Goal: Use online tool/utility

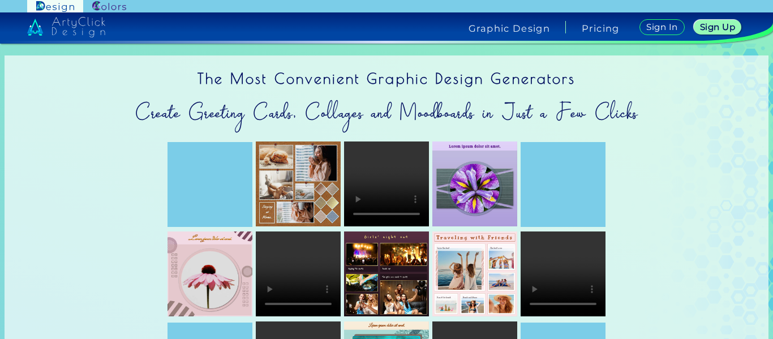
click at [61, 9] on img at bounding box center [55, 6] width 56 height 12
click at [88, 7] on link at bounding box center [109, 6] width 52 height 12
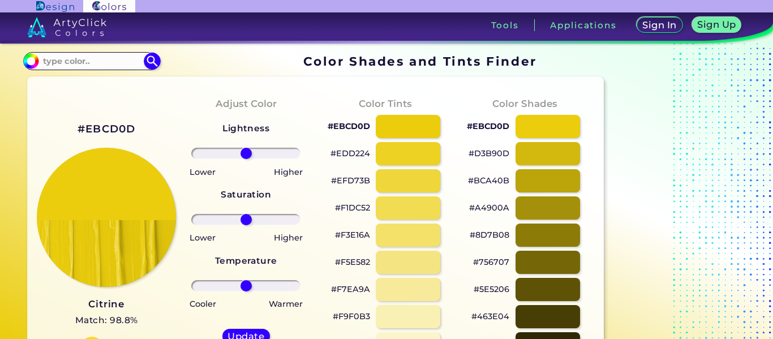
click at [92, 128] on h2 "#EBCD0D" at bounding box center [107, 129] width 58 height 15
